Goal: Browse casually: Explore the website without a specific task or goal

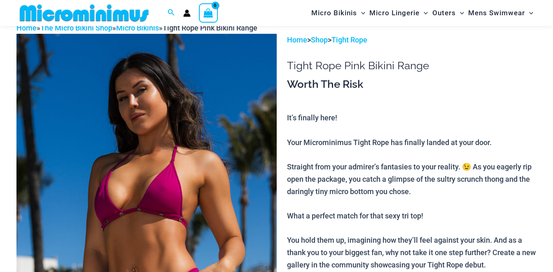
scroll to position [41, 0]
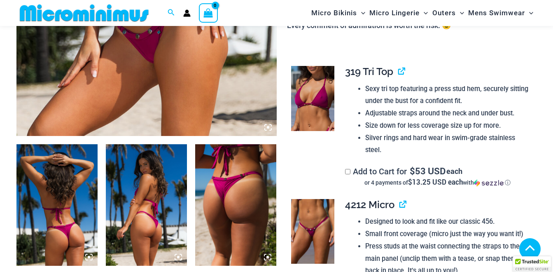
click at [148, 213] on img at bounding box center [146, 205] width 81 height 122
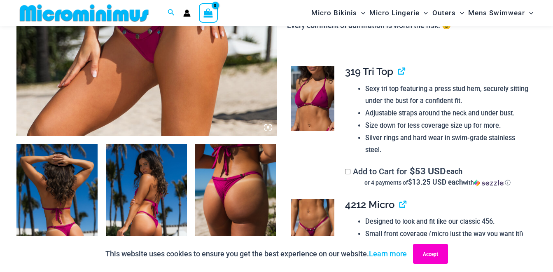
click at [434, 255] on button "Accept" at bounding box center [430, 254] width 35 height 20
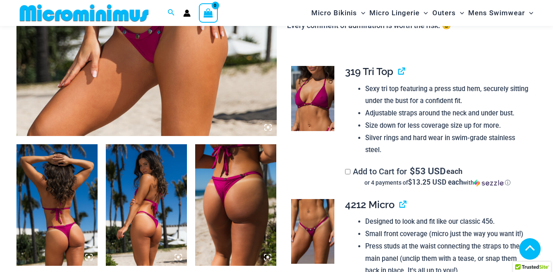
click at [148, 201] on img at bounding box center [146, 205] width 81 height 122
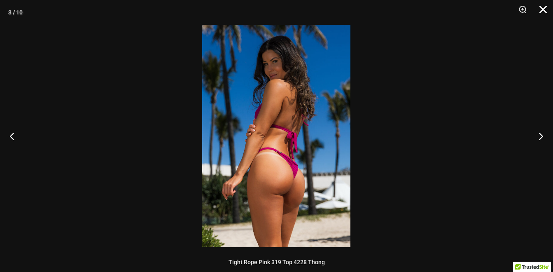
click at [545, 15] on button "Close" at bounding box center [540, 12] width 21 height 25
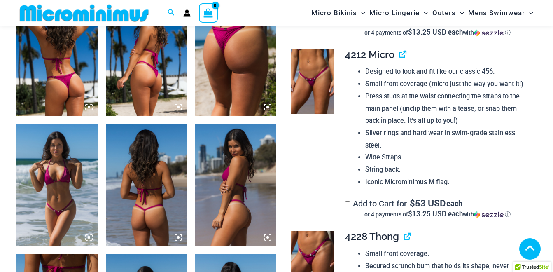
scroll to position [494, 0]
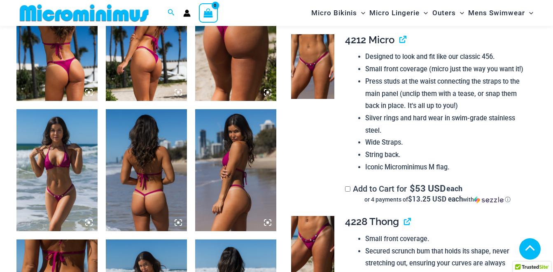
click at [154, 188] on img at bounding box center [146, 170] width 81 height 122
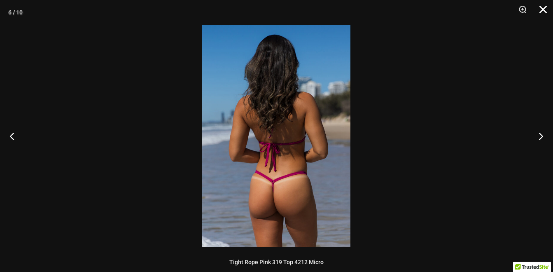
click at [545, 13] on button "Close" at bounding box center [540, 12] width 21 height 25
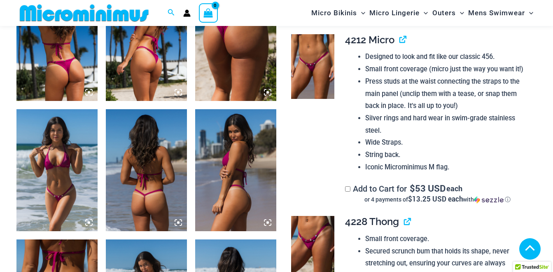
click at [230, 182] on img at bounding box center [235, 170] width 81 height 122
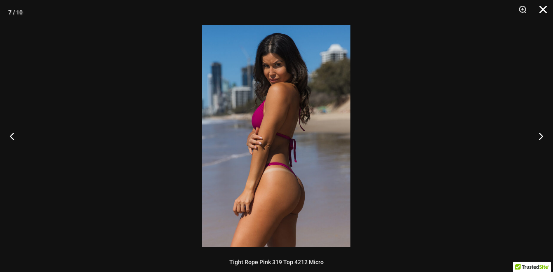
click at [547, 14] on button "Close" at bounding box center [540, 12] width 21 height 25
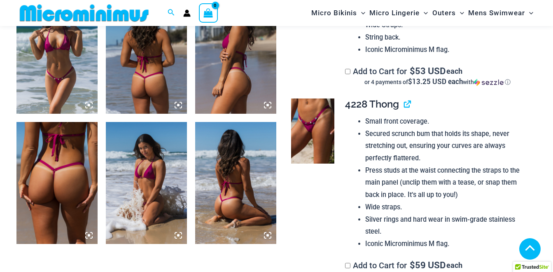
scroll to position [617, 0]
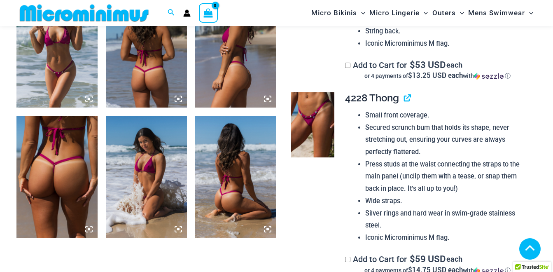
click at [241, 193] on img at bounding box center [235, 177] width 81 height 122
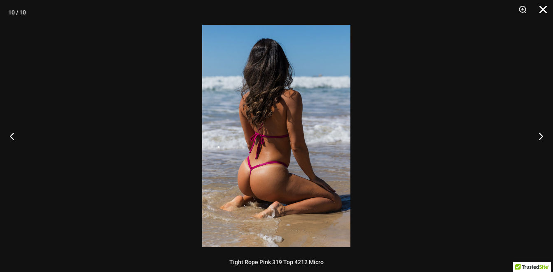
click at [543, 9] on button "Close" at bounding box center [540, 12] width 21 height 25
